Goal: Navigation & Orientation: Go to known website

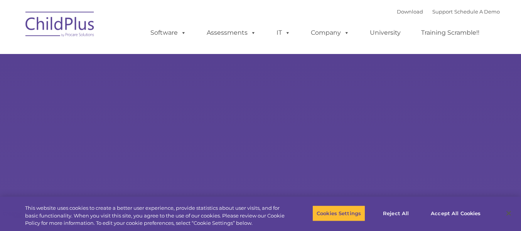
select select "MEDIUM"
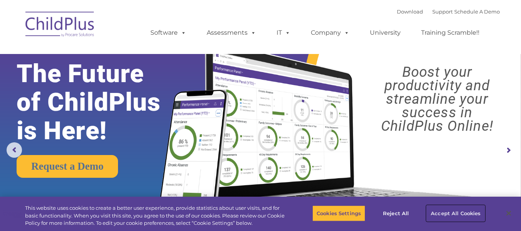
click at [473, 211] on button "Accept All Cookies" at bounding box center [456, 213] width 58 height 16
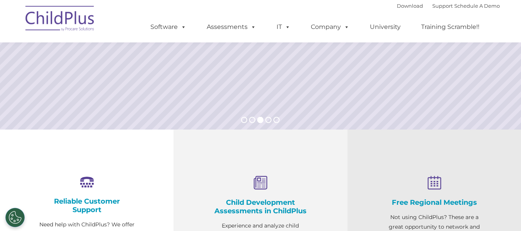
scroll to position [200, 0]
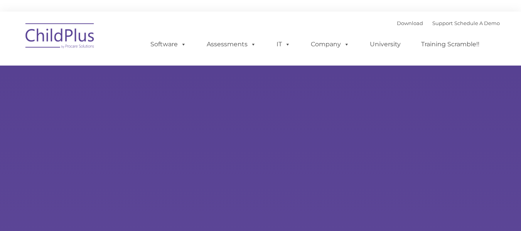
type input ""
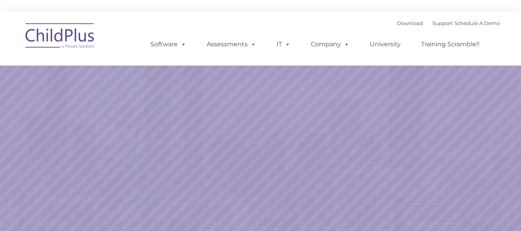
select select "MEDIUM"
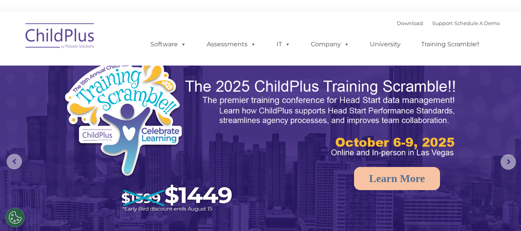
click at [51, 38] on img at bounding box center [60, 37] width 77 height 39
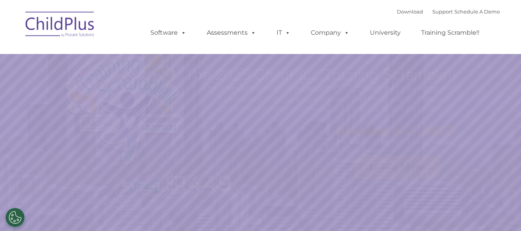
select select "MEDIUM"
